Goal: Transaction & Acquisition: Purchase product/service

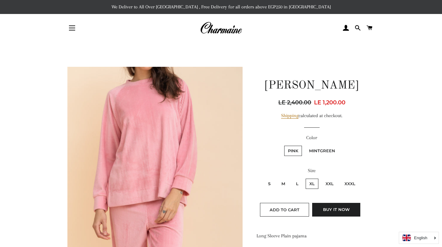
scroll to position [93, 0]
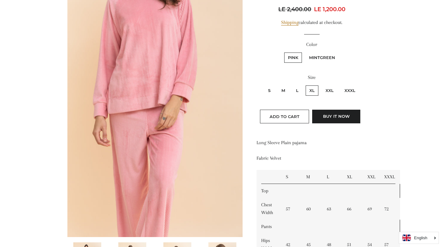
click at [296, 90] on label "L" at bounding box center [297, 90] width 10 height 10
click at [292, 85] on input "L" at bounding box center [291, 84] width 0 height 0
radio input "true"
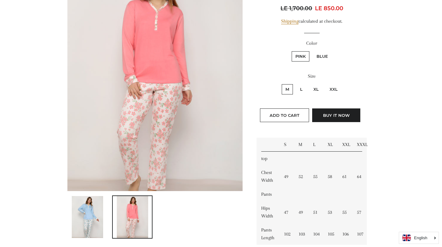
scroll to position [102, 0]
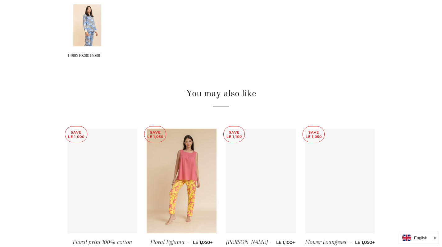
scroll to position [346, 0]
